Goal: Transaction & Acquisition: Download file/media

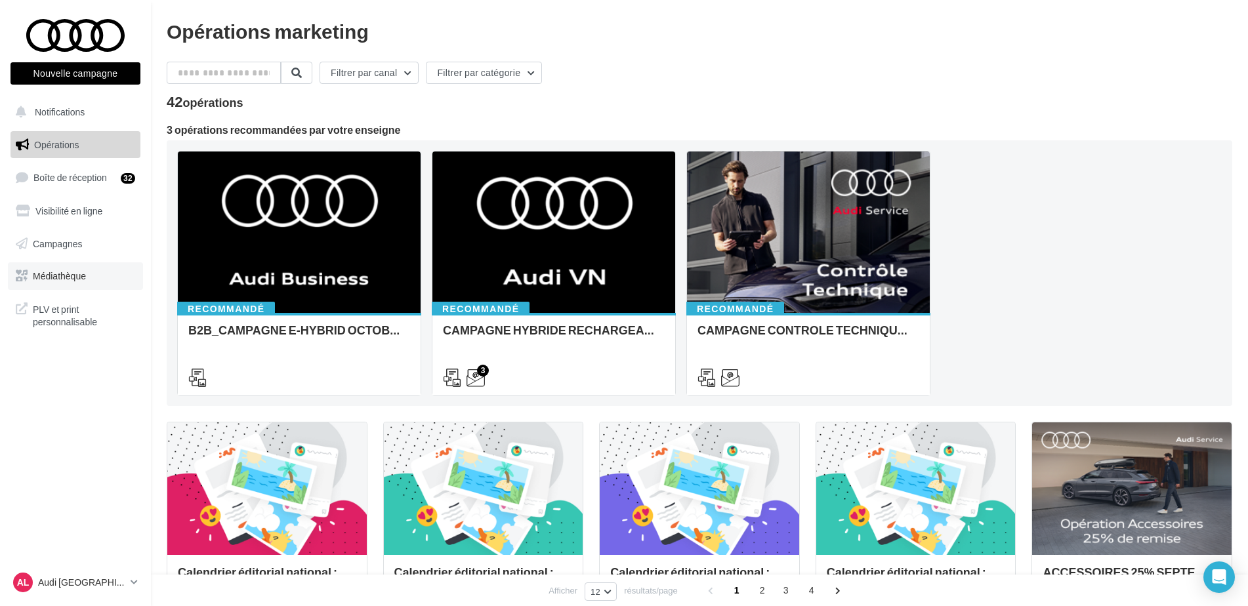
click at [72, 270] on span "Médiathèque" at bounding box center [59, 275] width 53 height 11
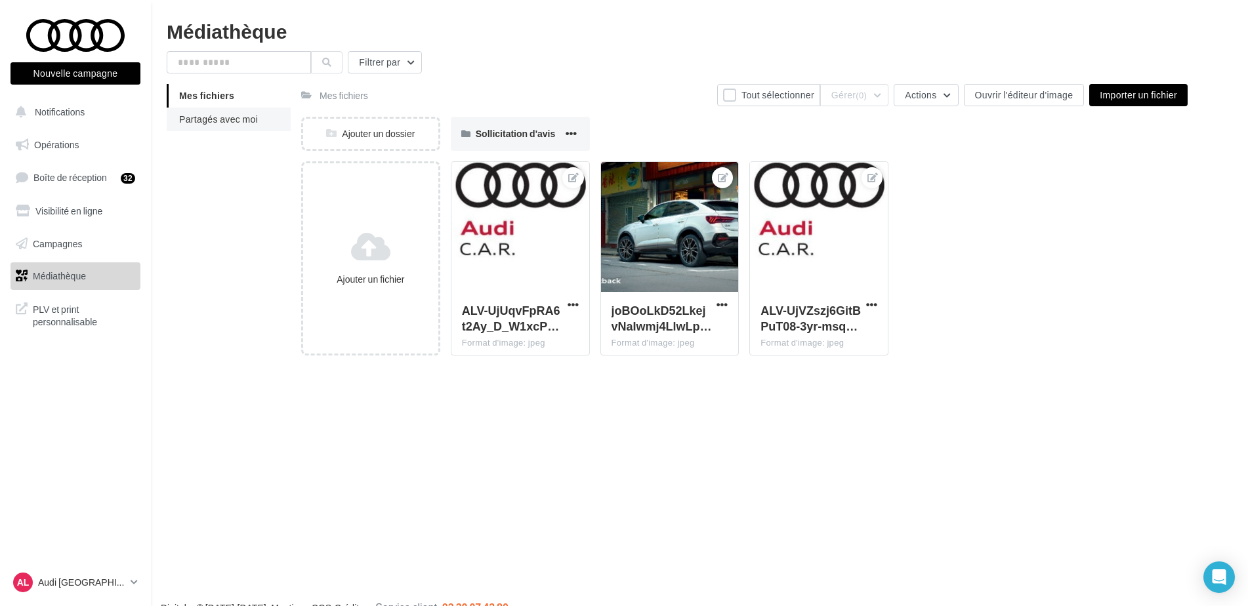
click at [209, 119] on span "Partagés avec moi" at bounding box center [218, 119] width 79 height 11
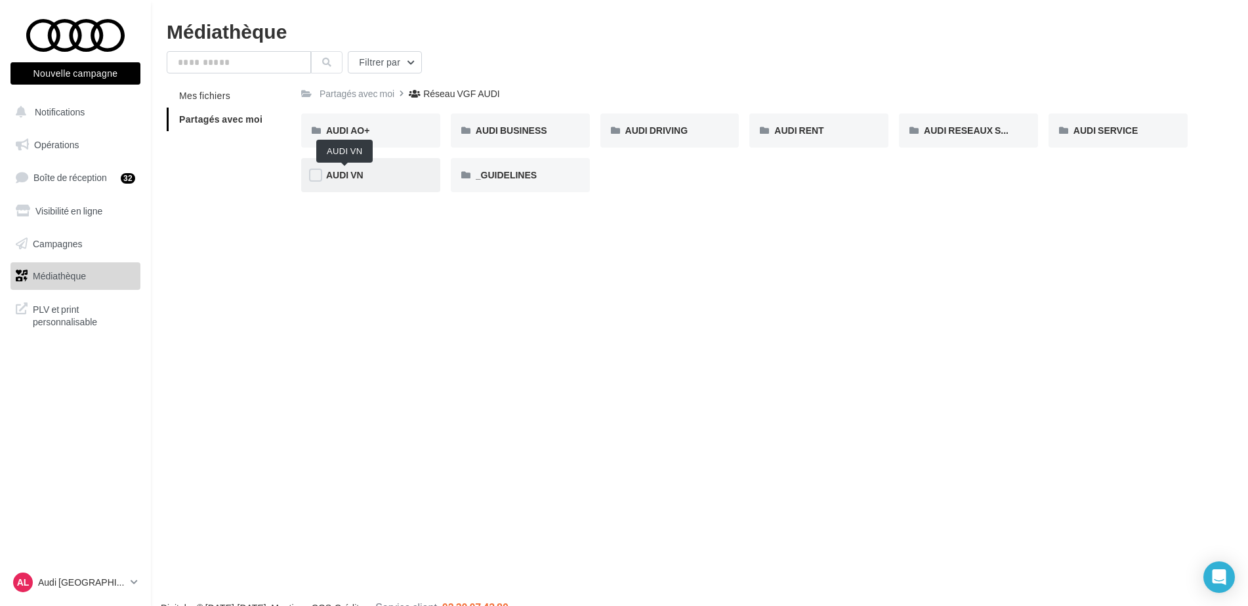
click at [352, 169] on span "AUDI VN" at bounding box center [344, 174] width 37 height 11
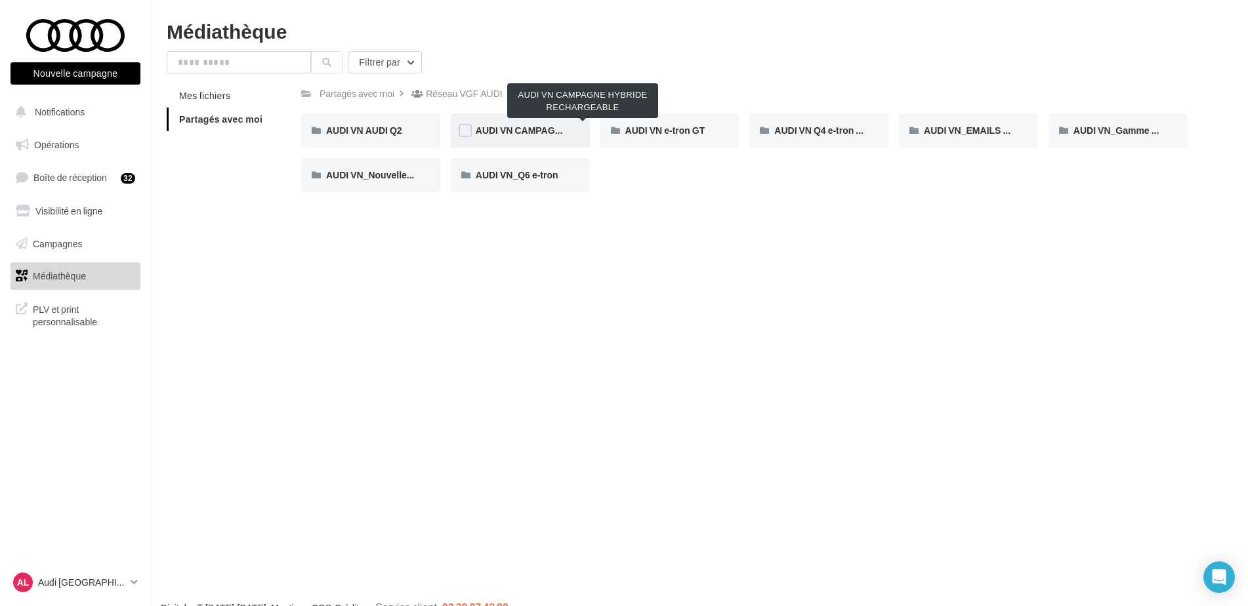
click at [510, 131] on span "AUDI VN CAMPAGNE HYBRIDE RECHARGEABLE" at bounding box center [583, 130] width 215 height 11
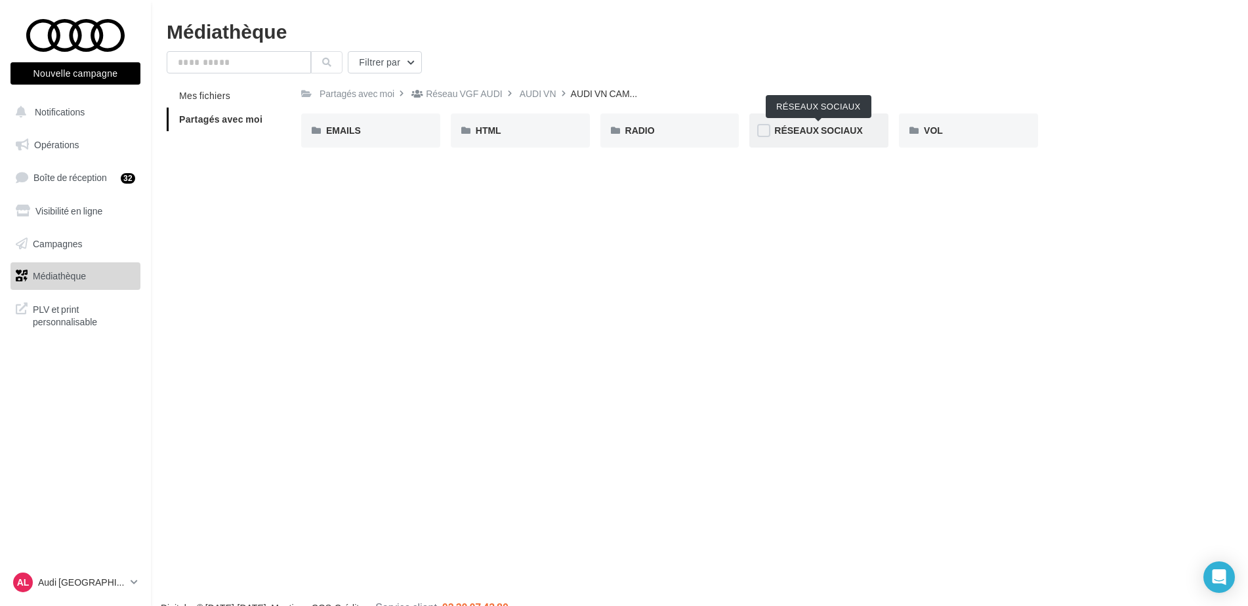
click at [810, 134] on span "RÉSEAUX SOCIAUX" at bounding box center [818, 130] width 88 height 11
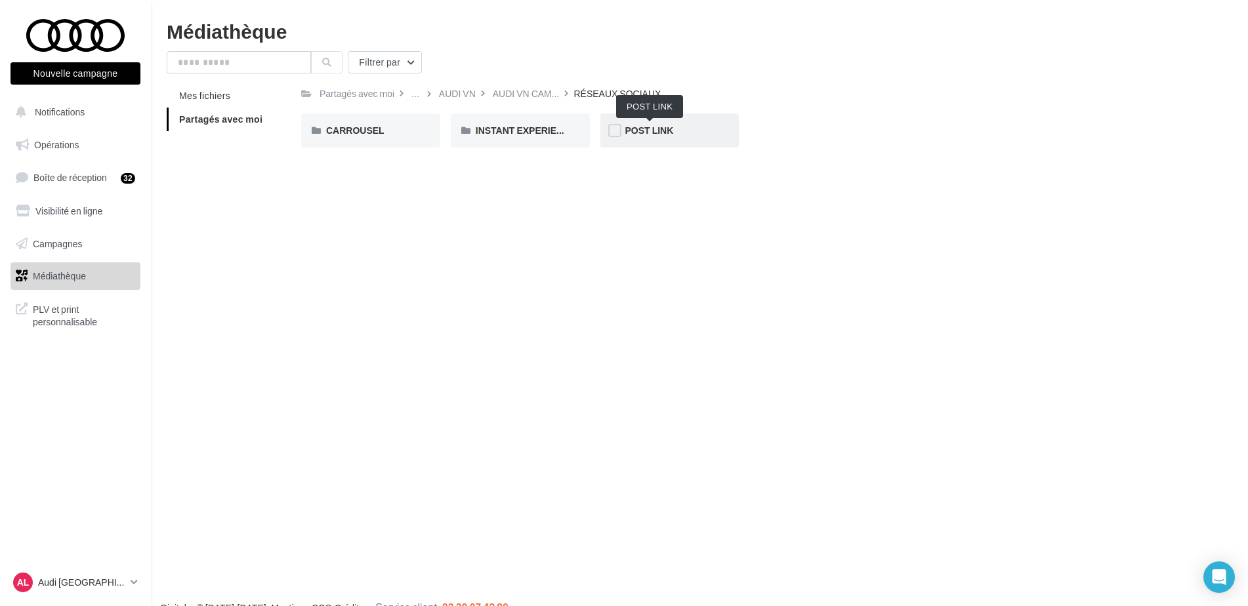
click at [652, 129] on span "POST LINK" at bounding box center [649, 130] width 49 height 11
click at [504, 126] on span "Q3 e-hybrid" at bounding box center [501, 130] width 51 height 11
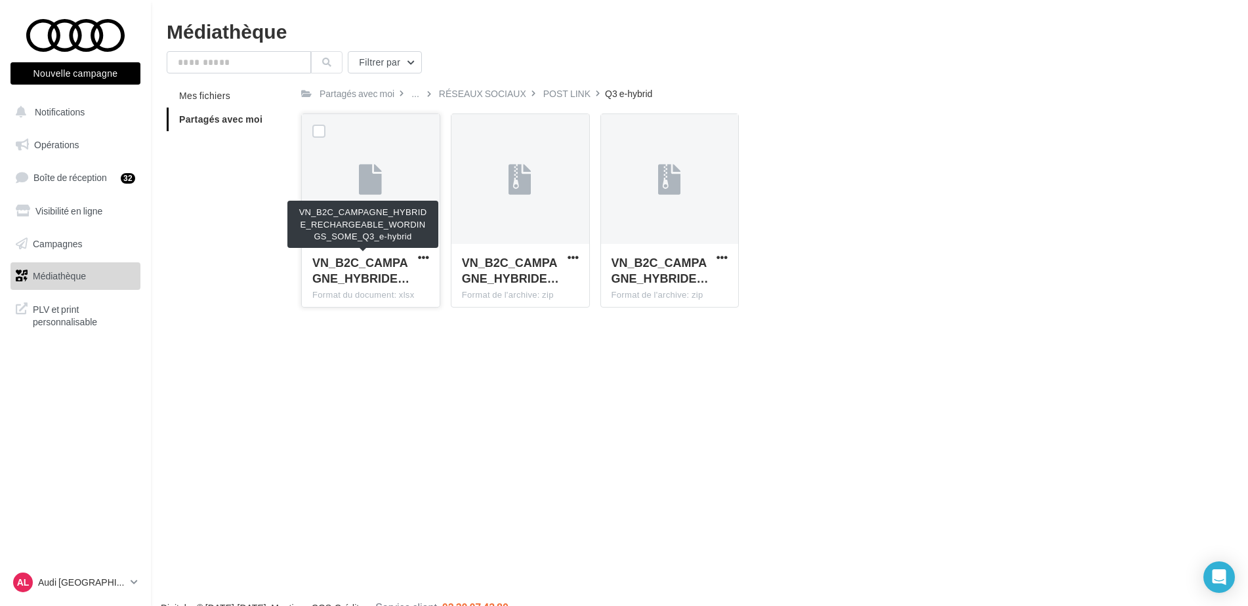
click at [392, 257] on span "VN_B2C_CAMPAGNE_HYBRIDE…" at bounding box center [360, 270] width 97 height 30
click at [421, 255] on span "button" at bounding box center [423, 257] width 11 height 11
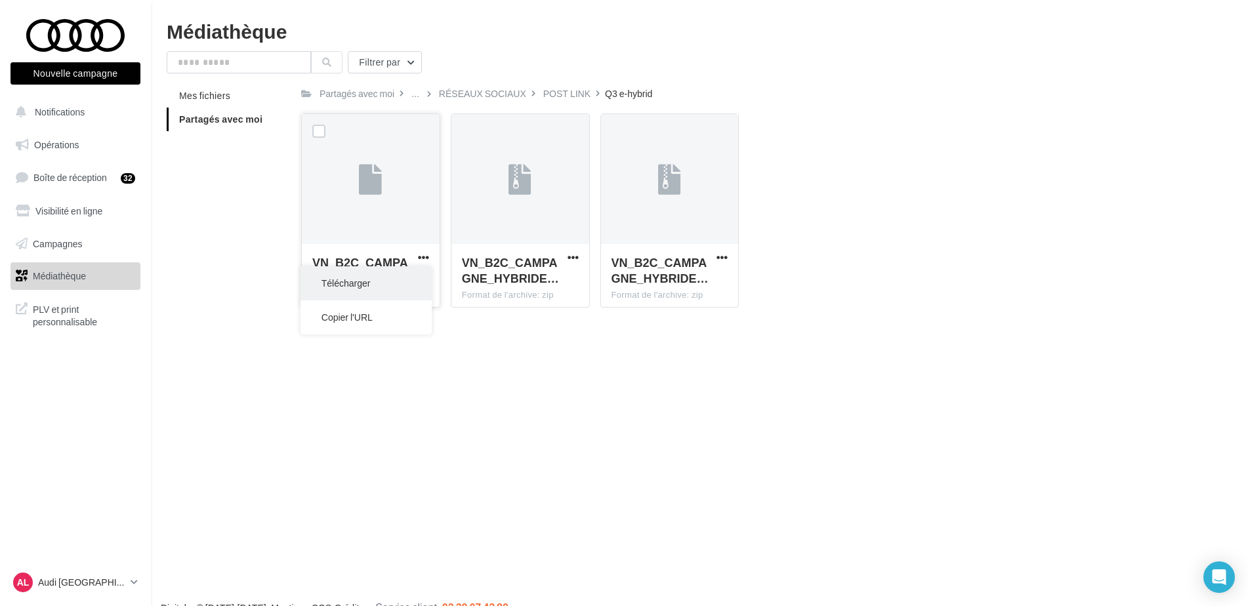
click at [380, 289] on button "Télécharger" at bounding box center [365, 283] width 131 height 34
click at [576, 260] on span "button" at bounding box center [573, 257] width 11 height 11
click at [531, 280] on button "Télécharger" at bounding box center [515, 283] width 131 height 34
click at [127, 600] on div "AL Audi LA ROCHELLE audi-laro-auf" at bounding box center [75, 588] width 151 height 36
click at [128, 585] on link "AL Audi LA ROCHELLE audi-laro-auf" at bounding box center [75, 582] width 130 height 25
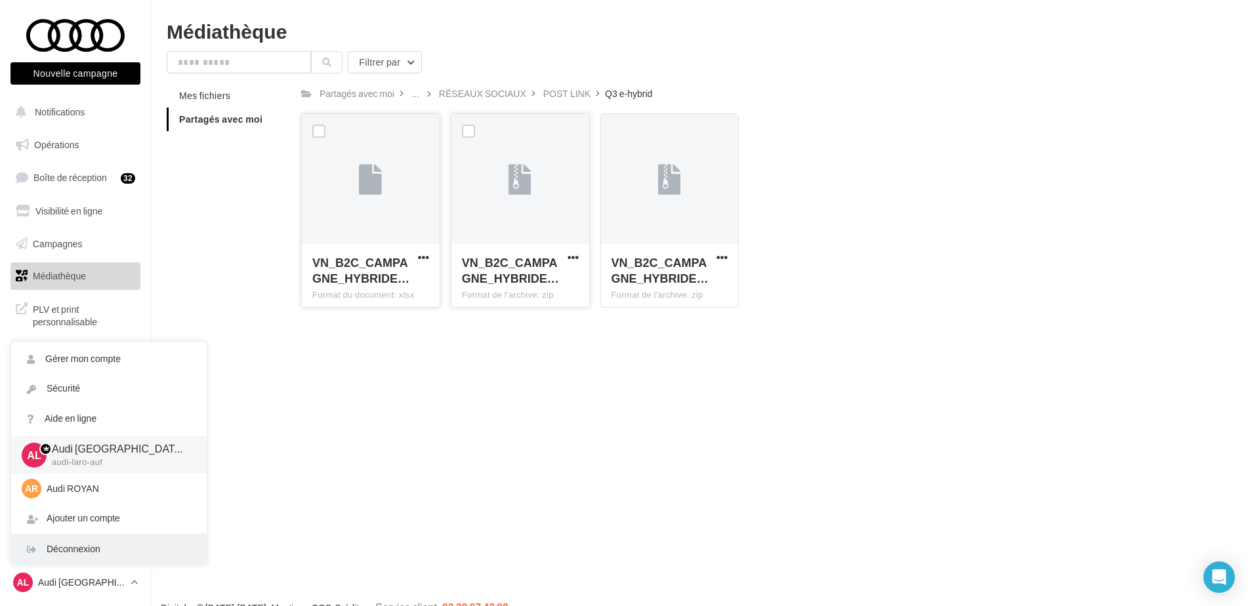
click at [96, 548] on div "Déconnexion" at bounding box center [109, 550] width 196 height 30
